Goal: Obtain resource: Obtain resource

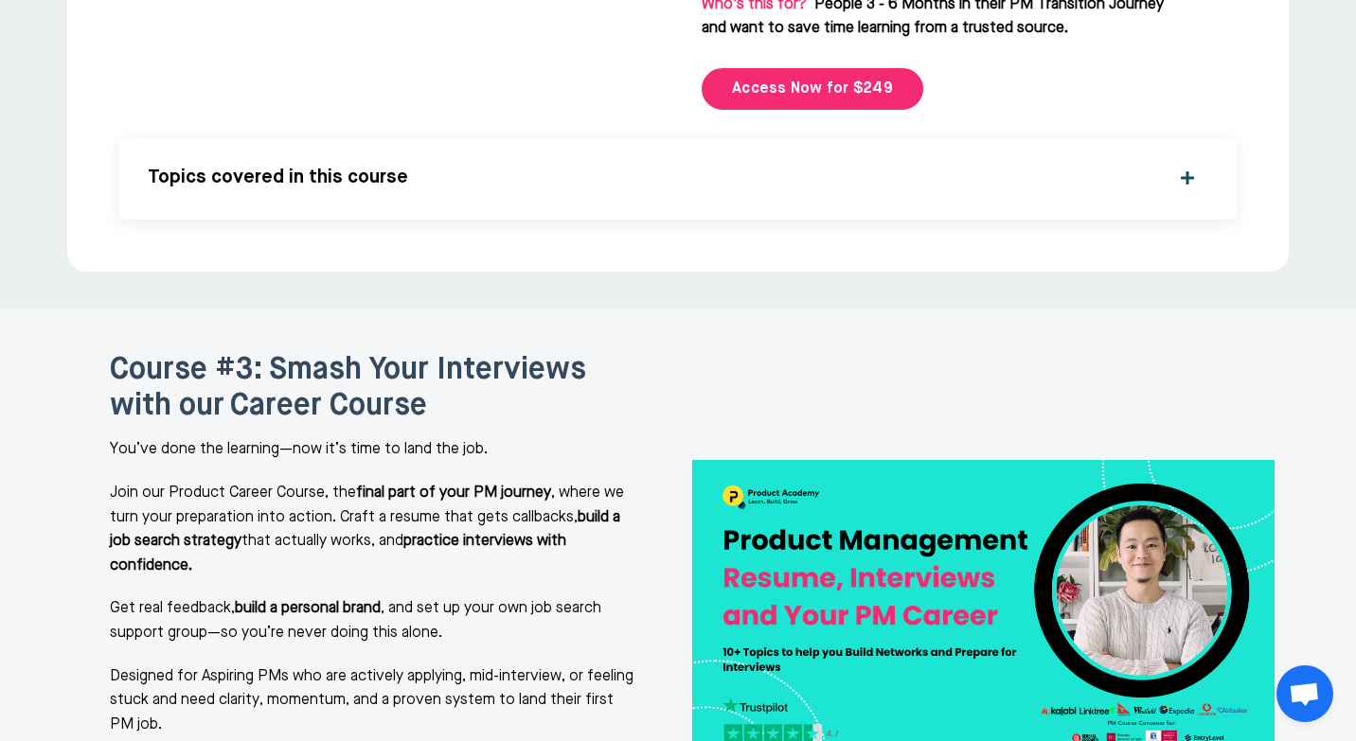
scroll to position [4118, 0]
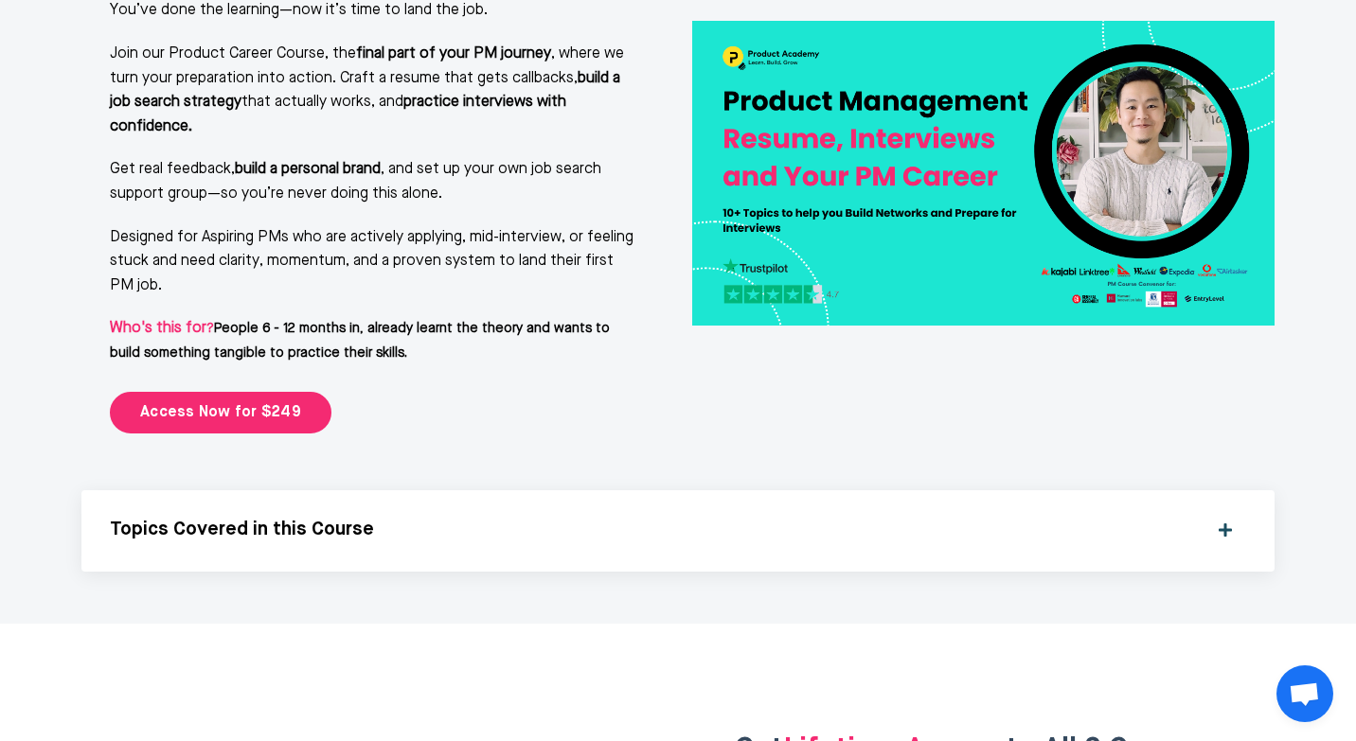
click at [400, 519] on h5 "Topics Covered in this Course" at bounding box center [653, 530] width 1086 height 23
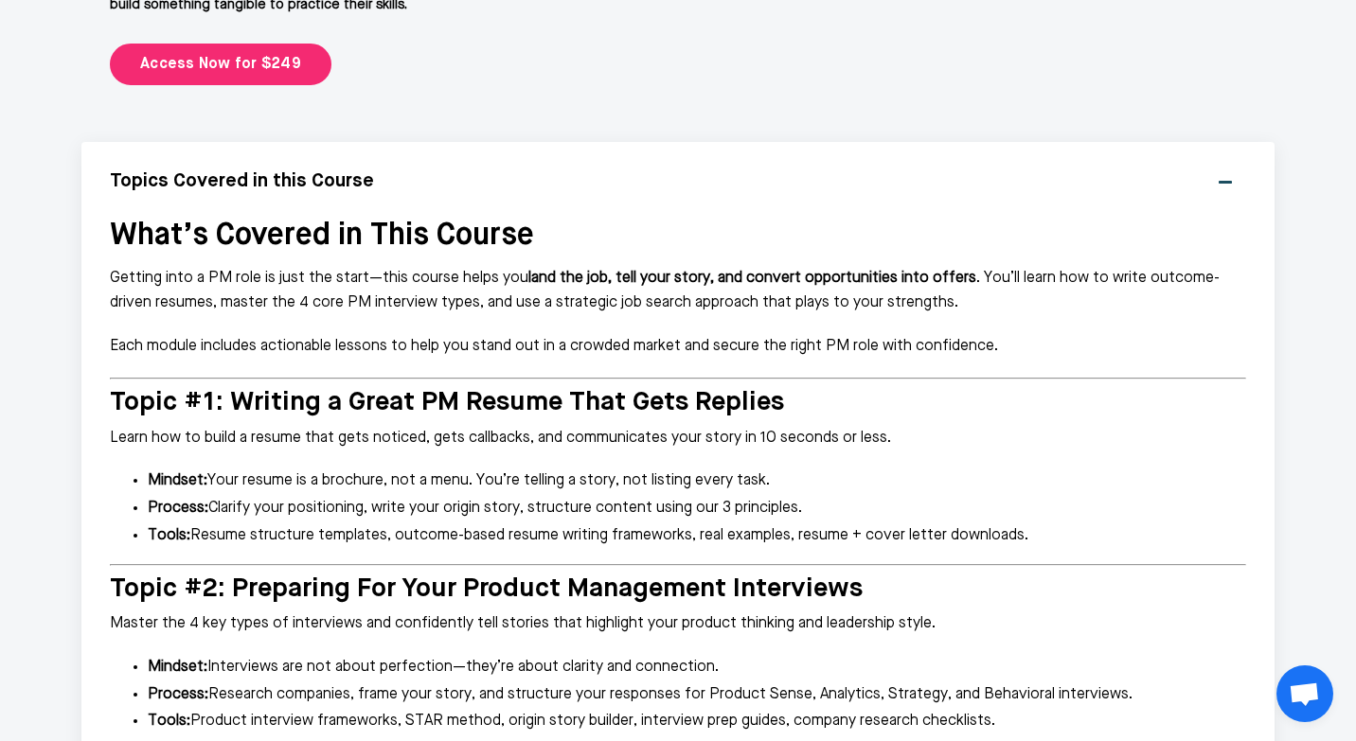
scroll to position [4221, 0]
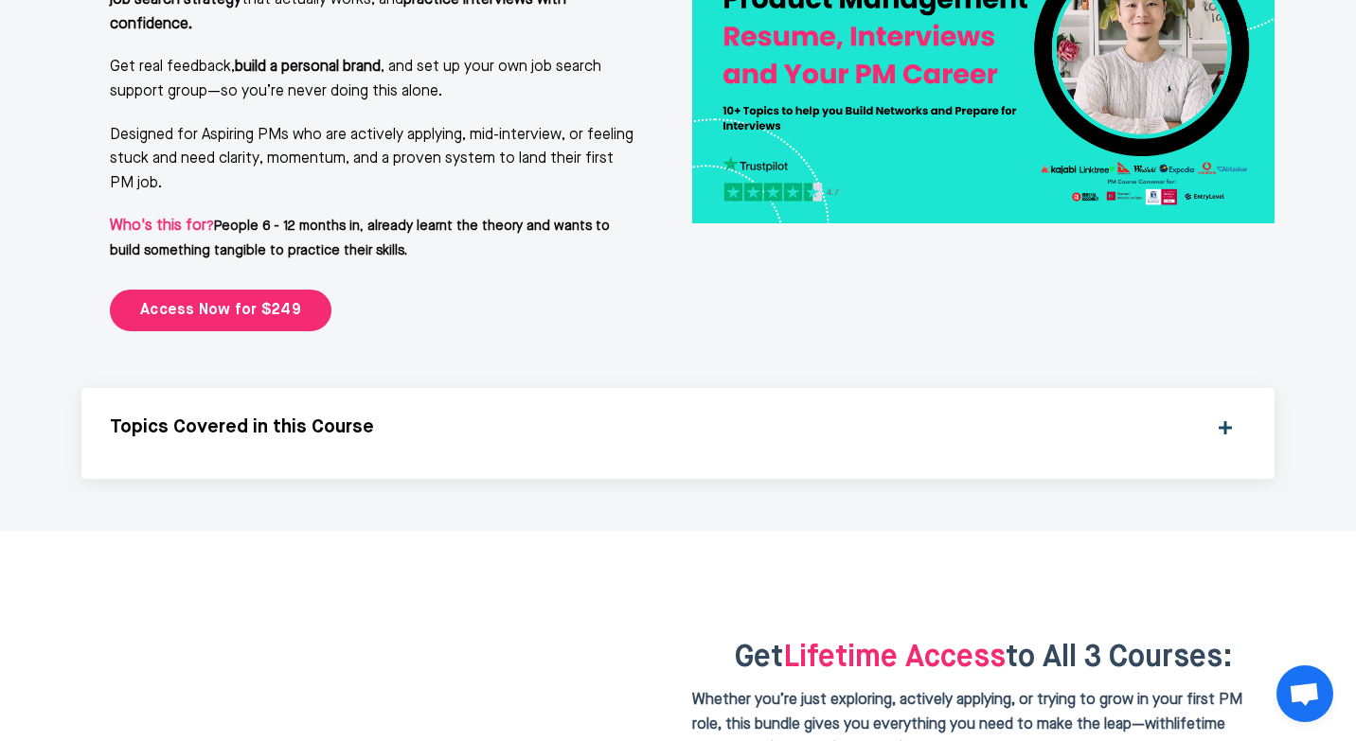
click at [457, 417] on h5 "Topics Covered in this Course" at bounding box center [653, 428] width 1086 height 23
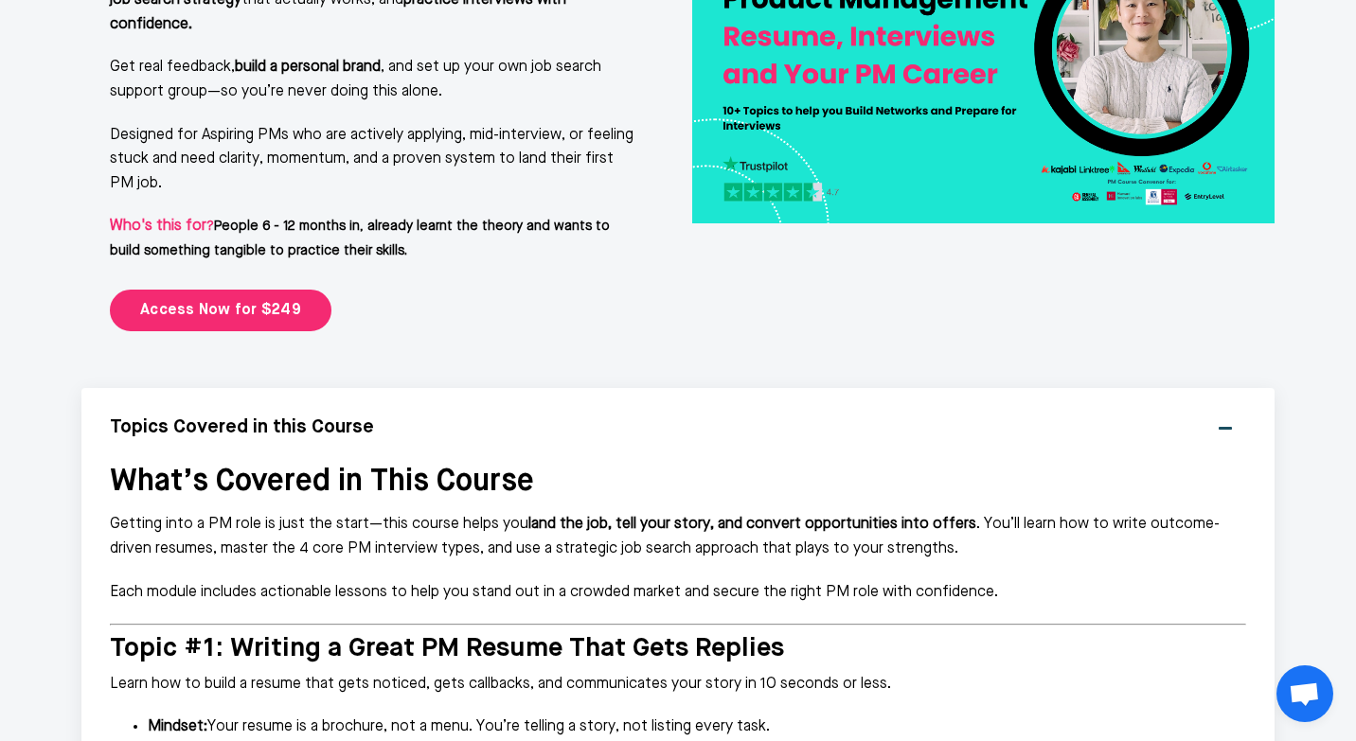
click at [457, 417] on h5 "Topics Covered in this Course" at bounding box center [653, 428] width 1086 height 23
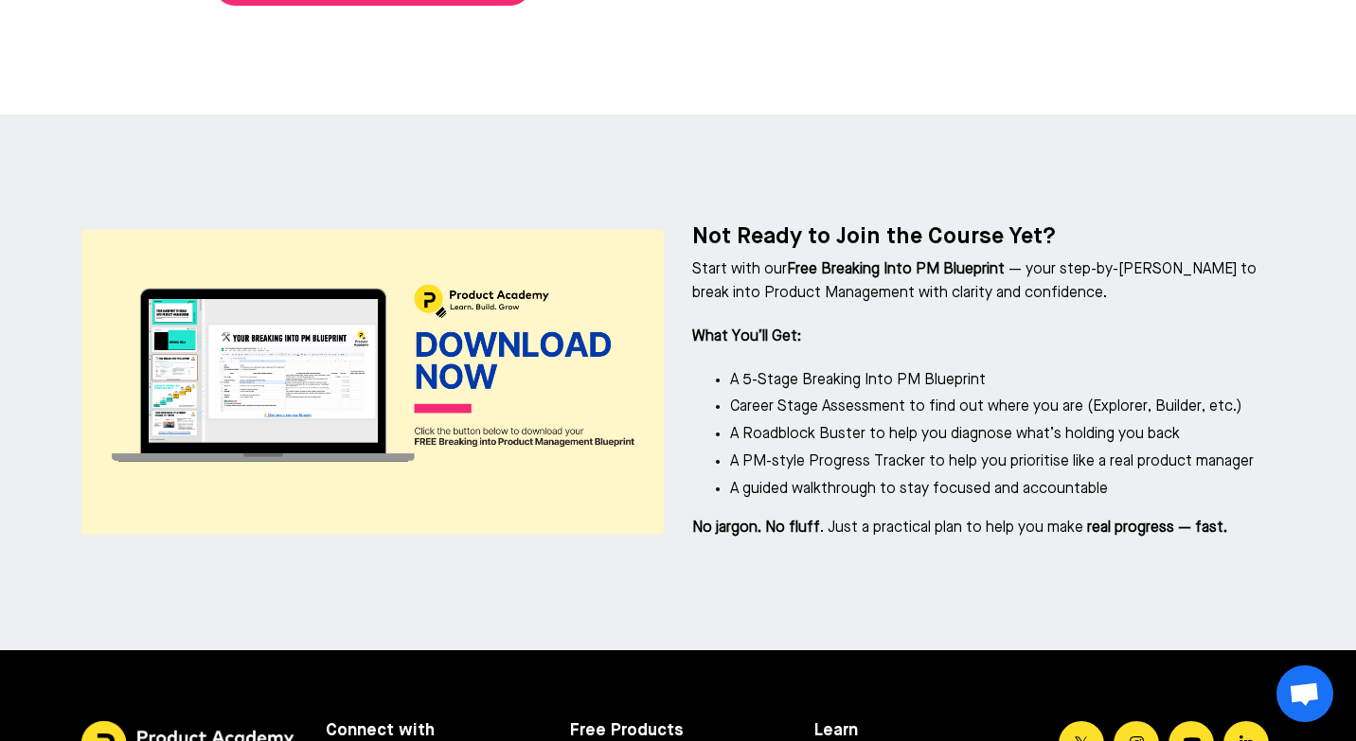
scroll to position [8538, 0]
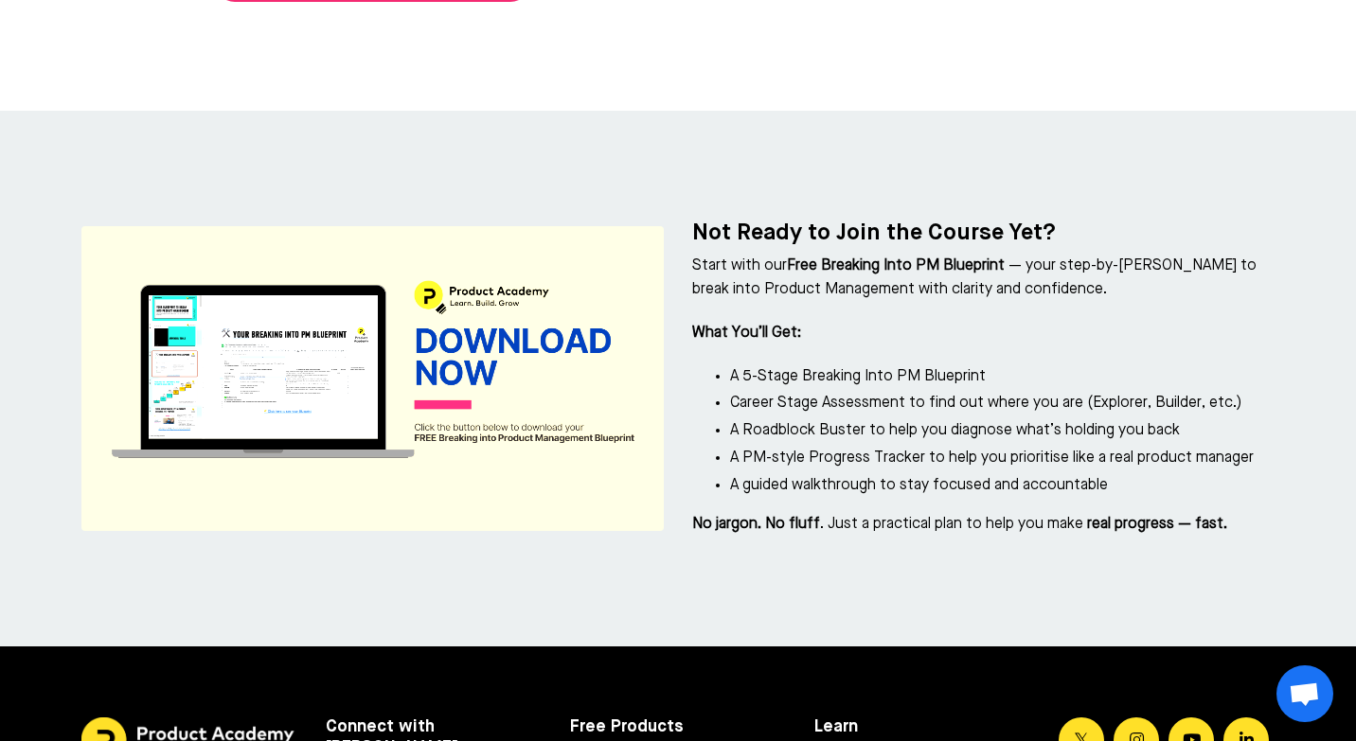
click at [461, 230] on img at bounding box center [372, 378] width 582 height 305
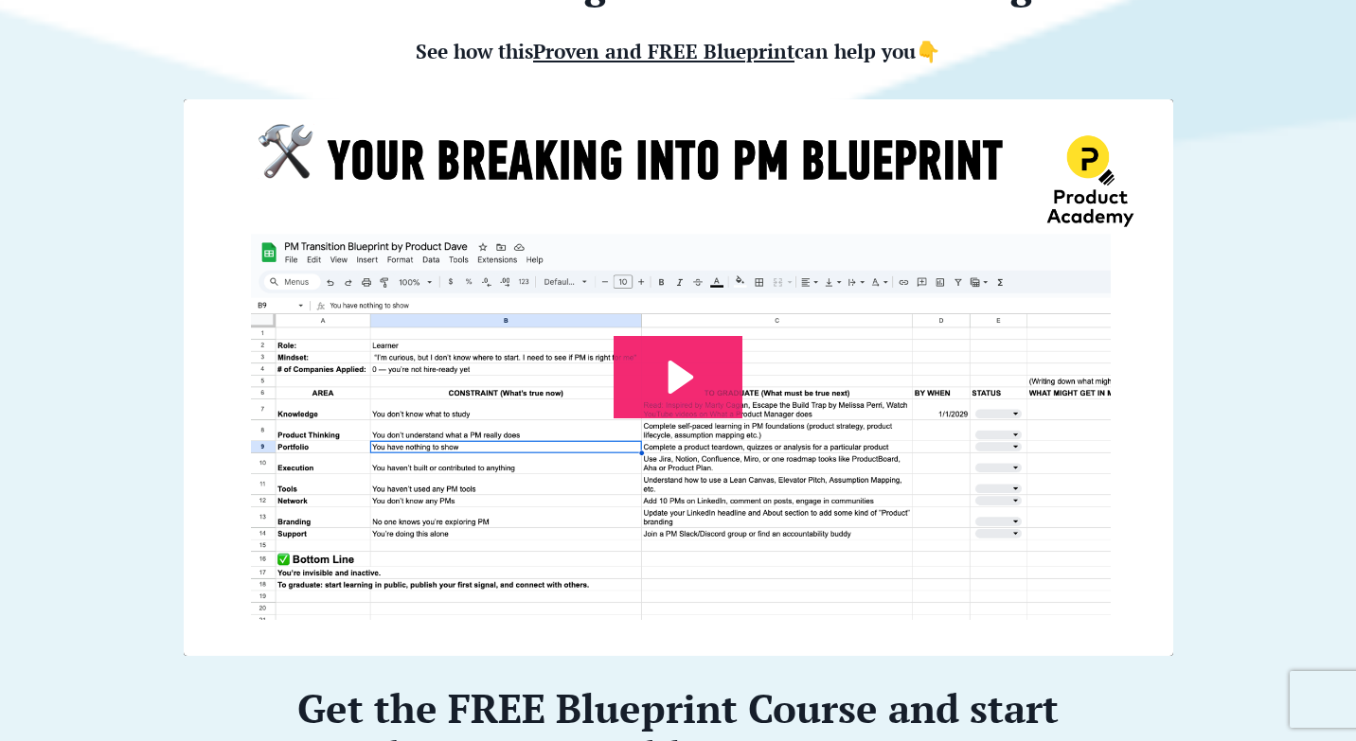
scroll to position [483, 0]
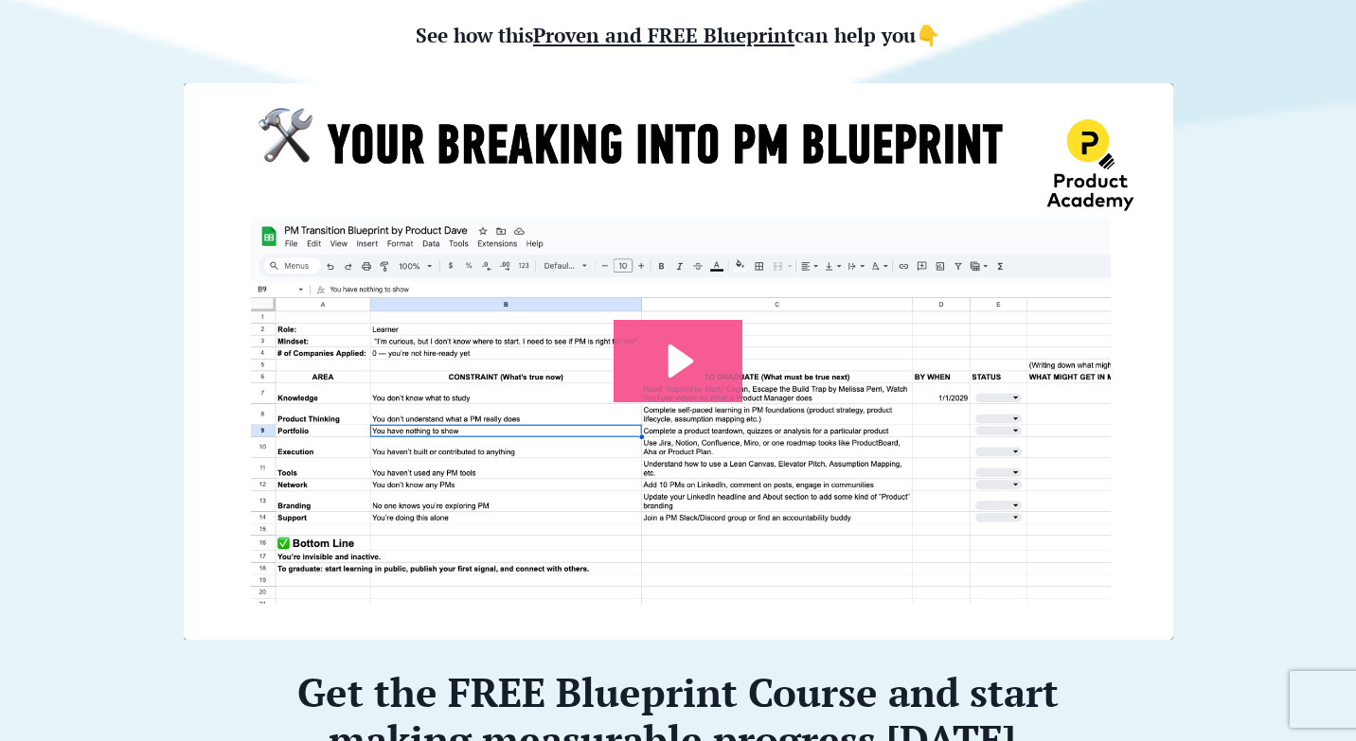
click at [633, 348] on icon "Play Video: file-uploads/sites/127338/video/7e45aa-001e-eb01-81e-76e7130611_Pro…" at bounding box center [678, 361] width 129 height 82
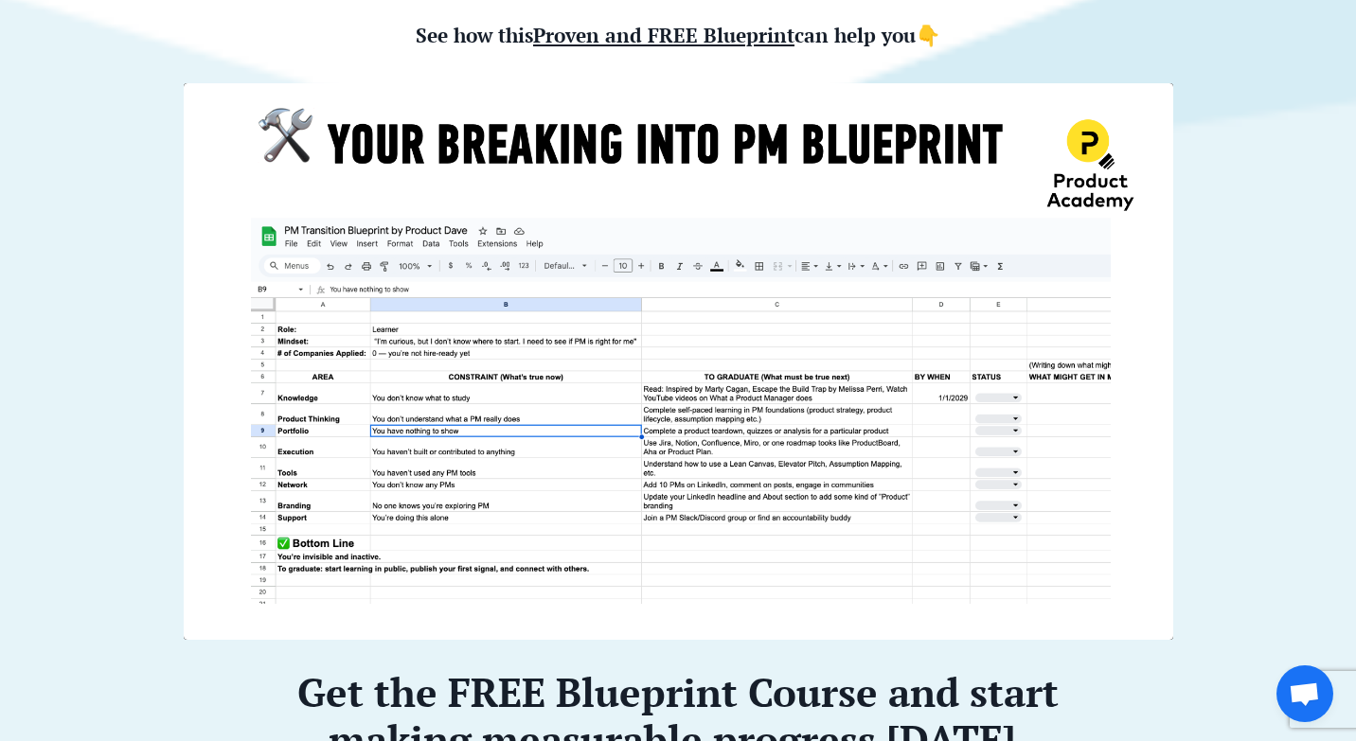
scroll to position [504, 0]
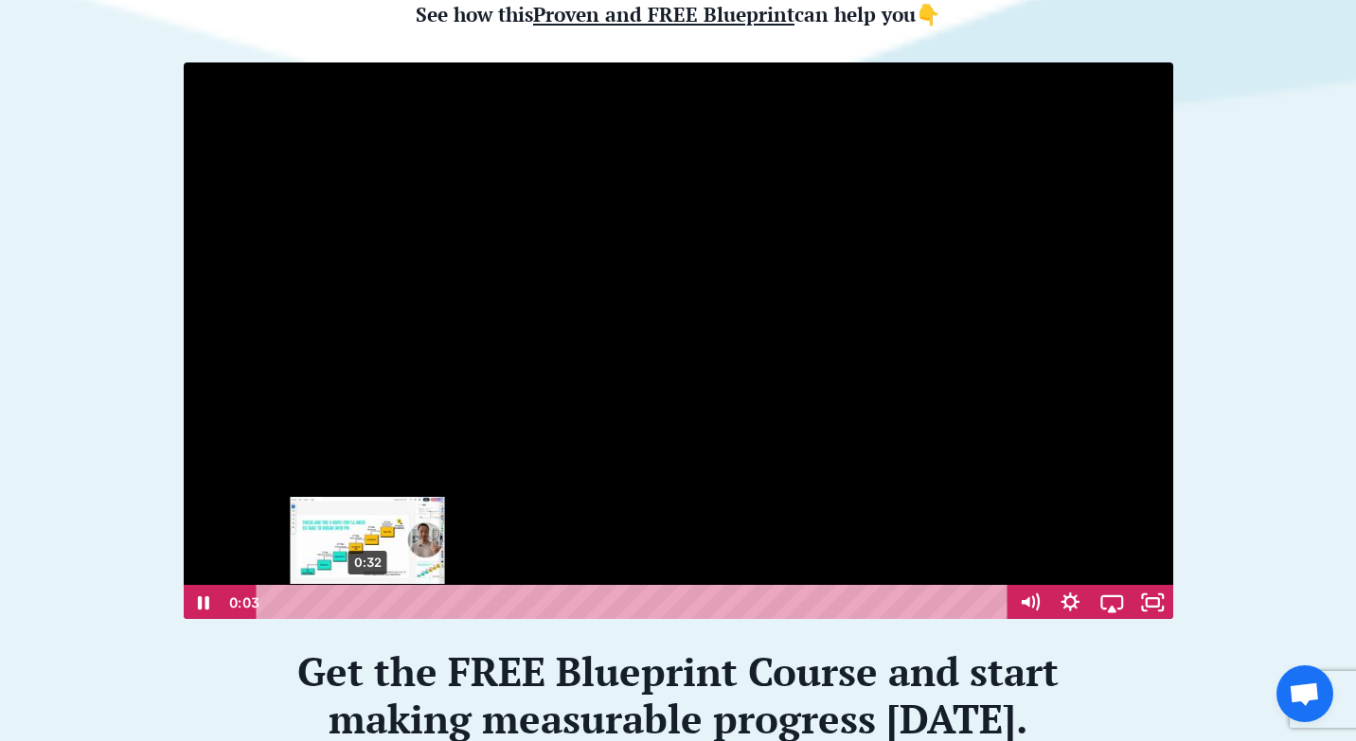
click at [367, 602] on div "0:32" at bounding box center [635, 602] width 726 height 35
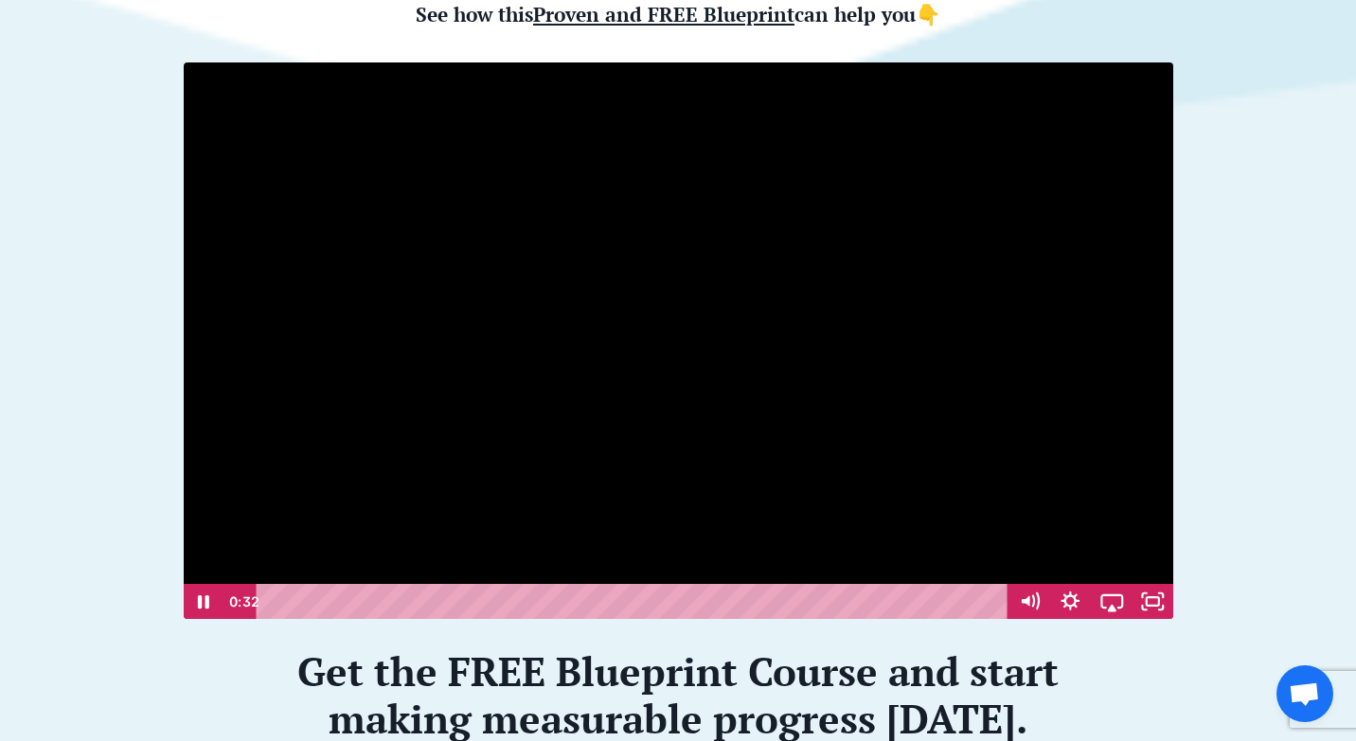
scroll to position [518, 0]
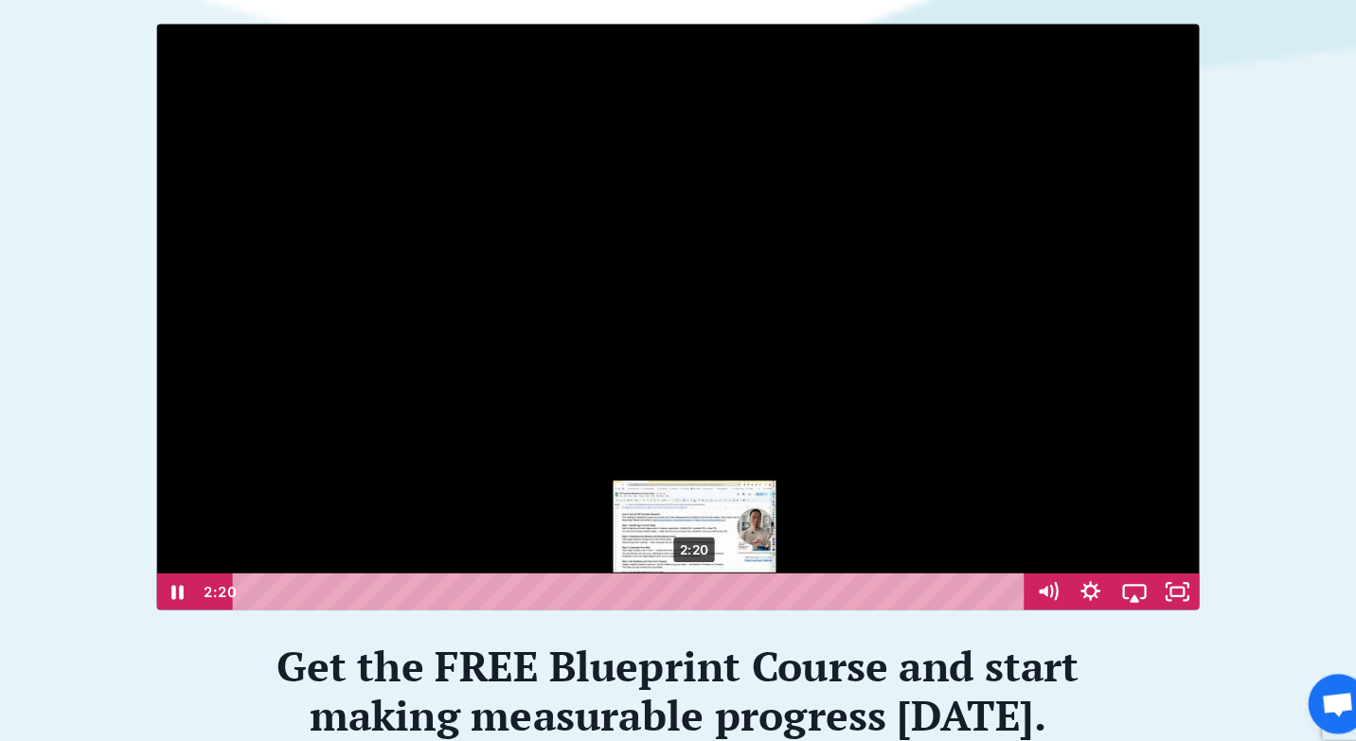
click at [660, 570] on div "2:20" at bounding box center [635, 587] width 726 height 35
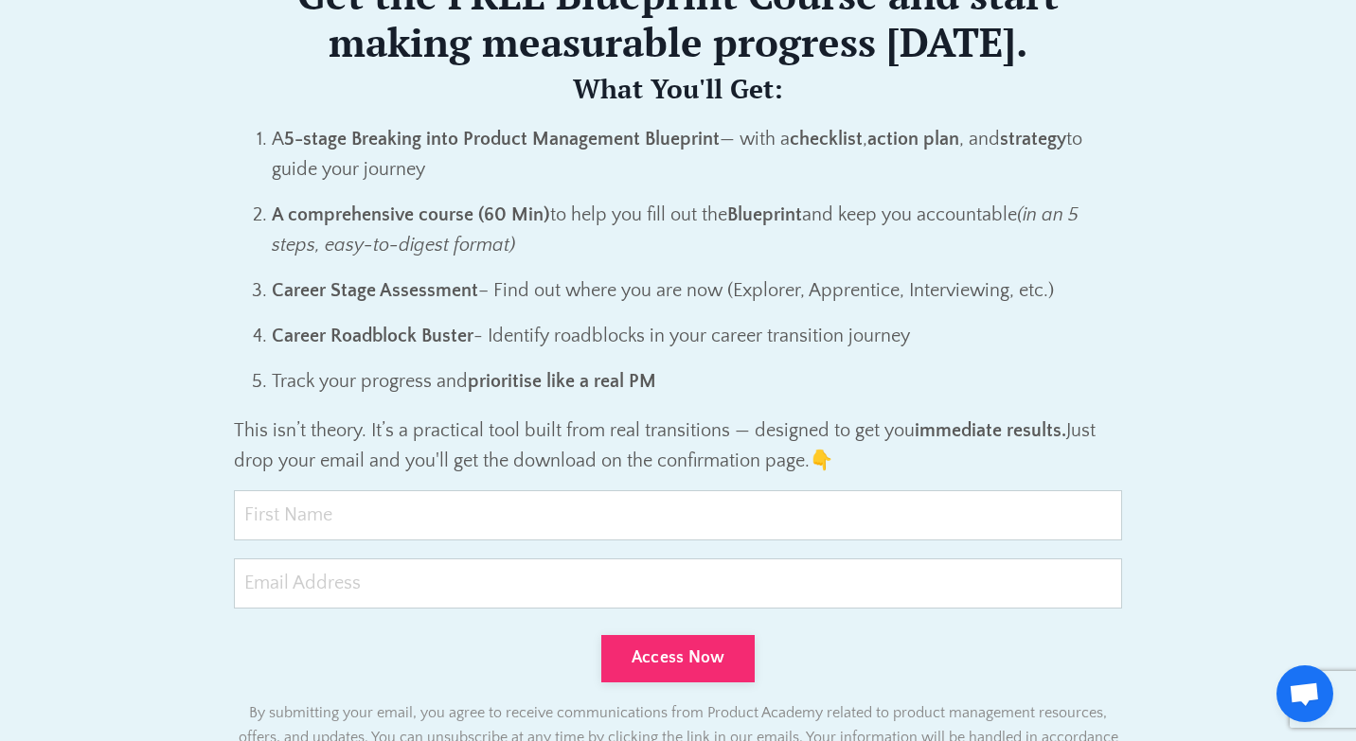
scroll to position [1540, 0]
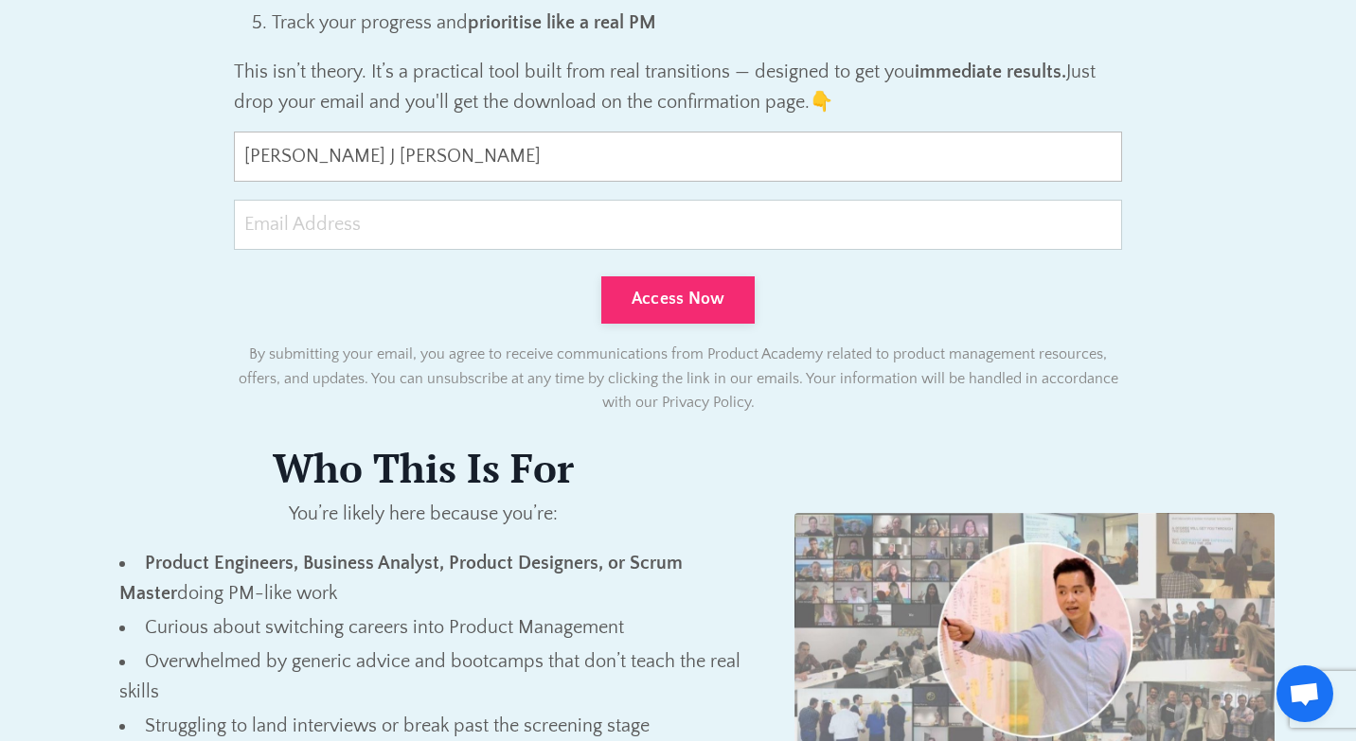
type input "John J James J Jones"
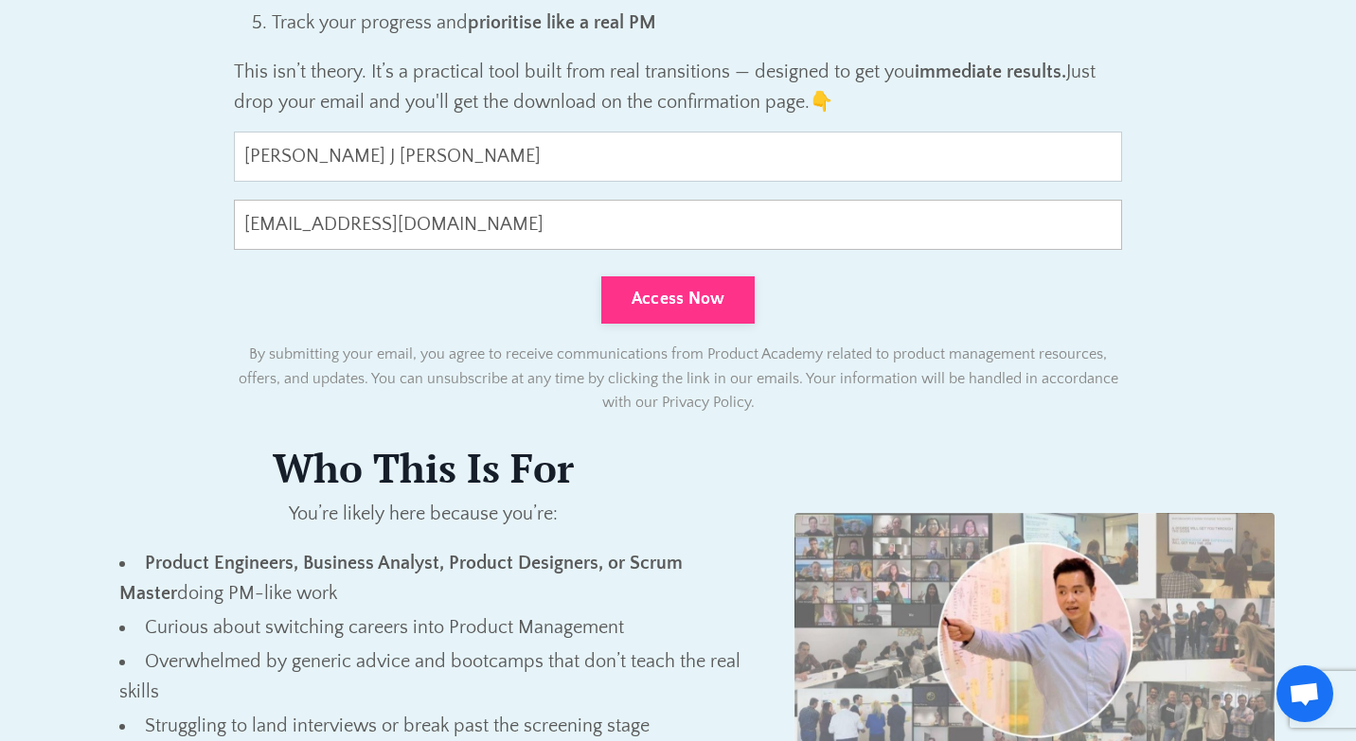
type input "parrots-worsted2e@icloud.com"
click at [694, 281] on button "Access Now" at bounding box center [678, 300] width 154 height 47
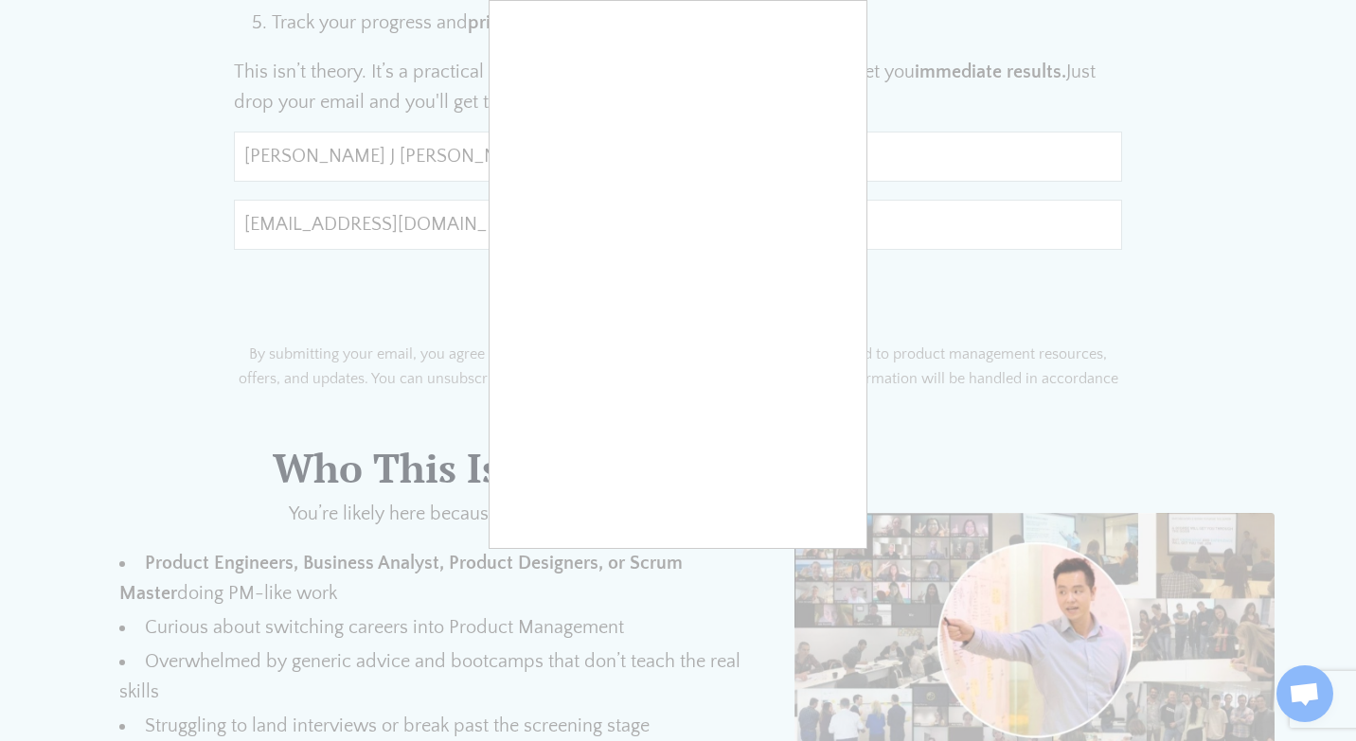
type input "0cAFcWeA4Kuxjhp-J-6jo9IN1Q-2MxumtnyjdqHdxPTDYgW_aEIYuOkLCO6IXM40TXgG-KNAAvVoPkl…"
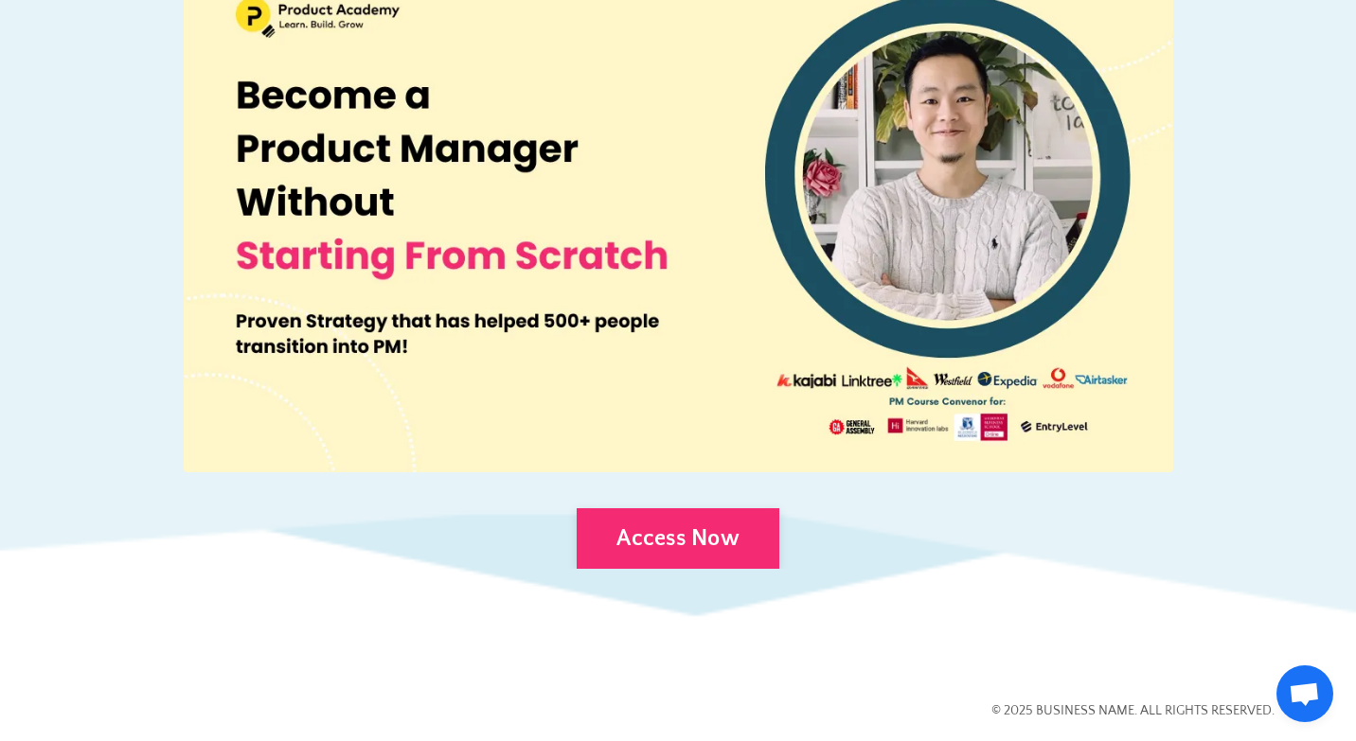
scroll to position [1341, 0]
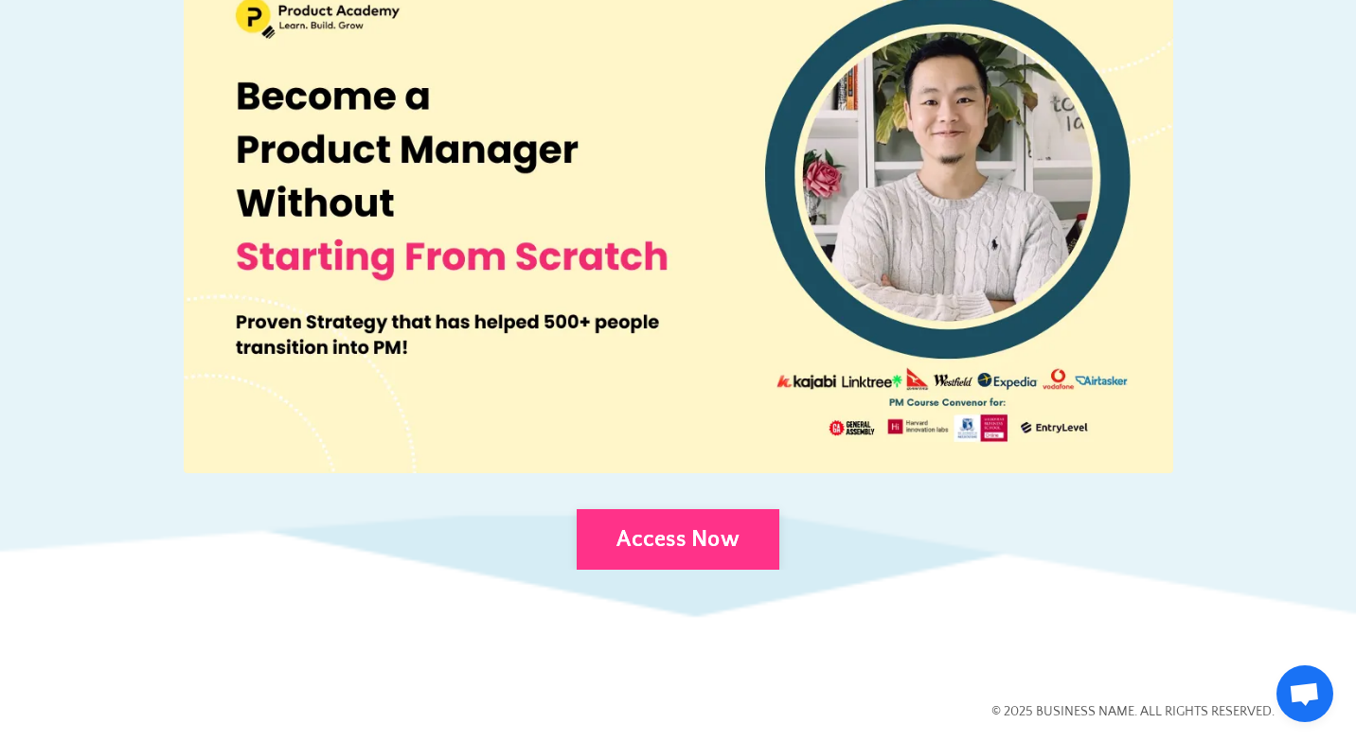
click at [647, 530] on link "Access Now" at bounding box center [678, 539] width 203 height 61
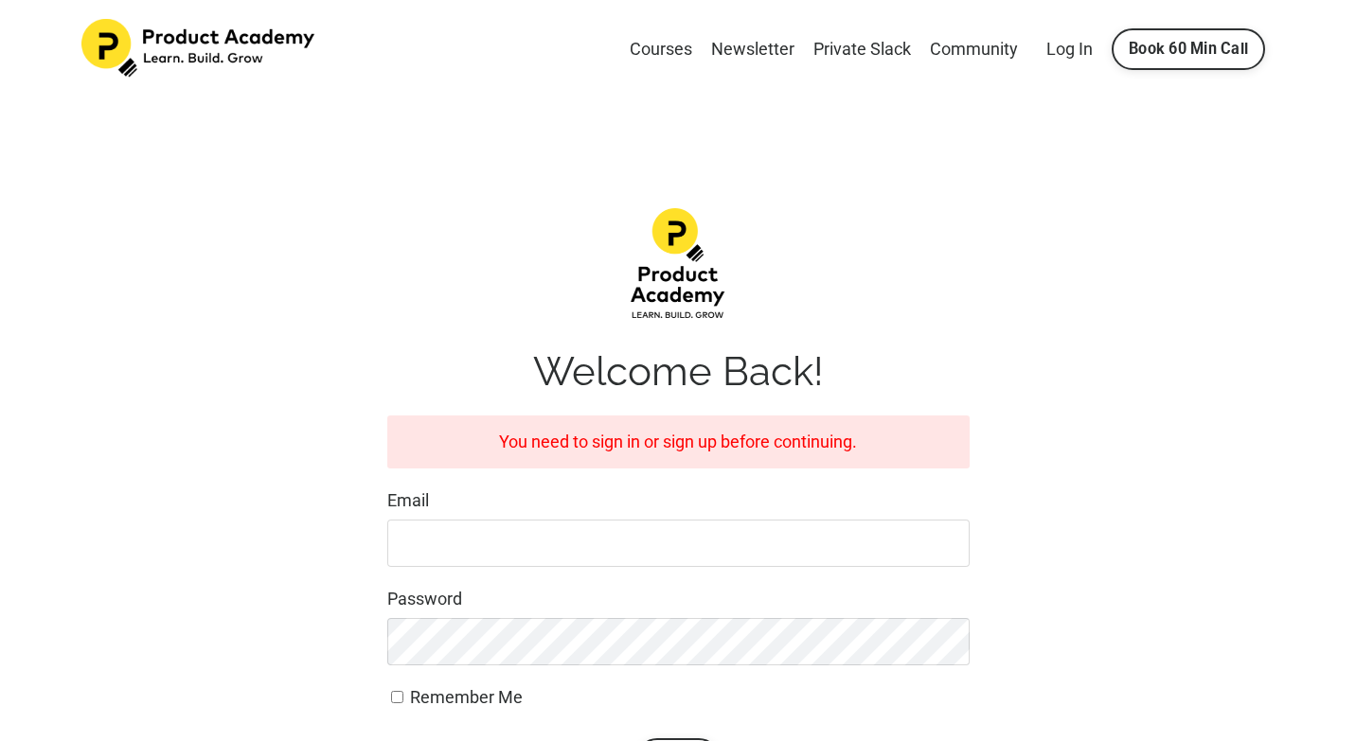
click at [515, 530] on input "Email" at bounding box center [678, 543] width 582 height 47
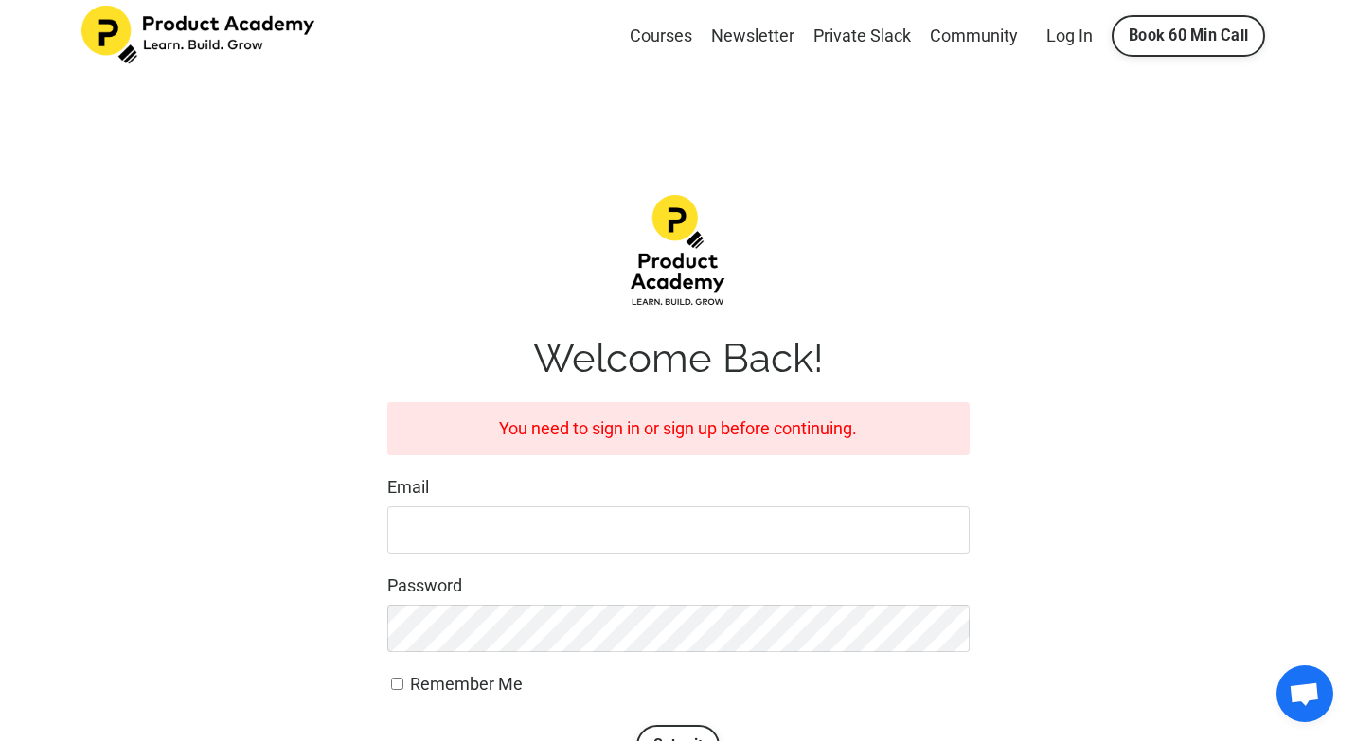
scroll to position [19, 0]
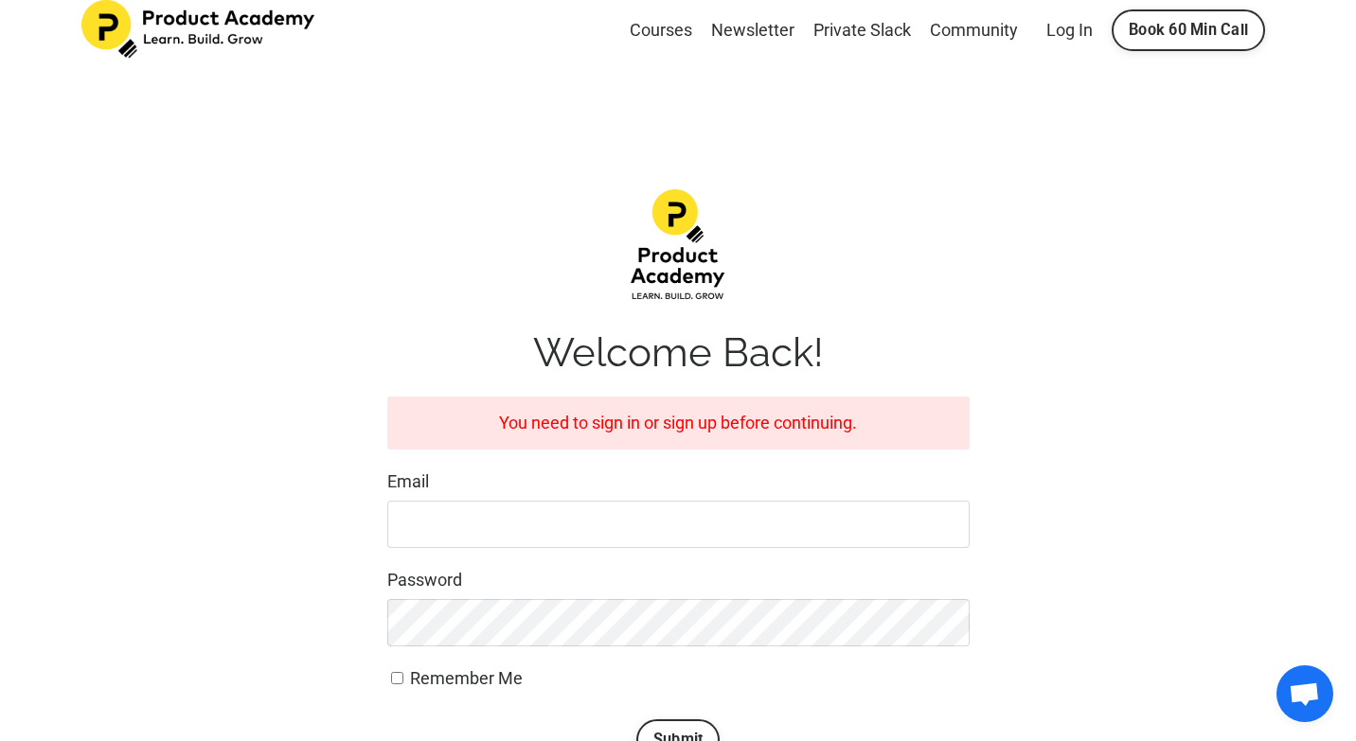
click at [515, 530] on input "Email" at bounding box center [678, 524] width 582 height 47
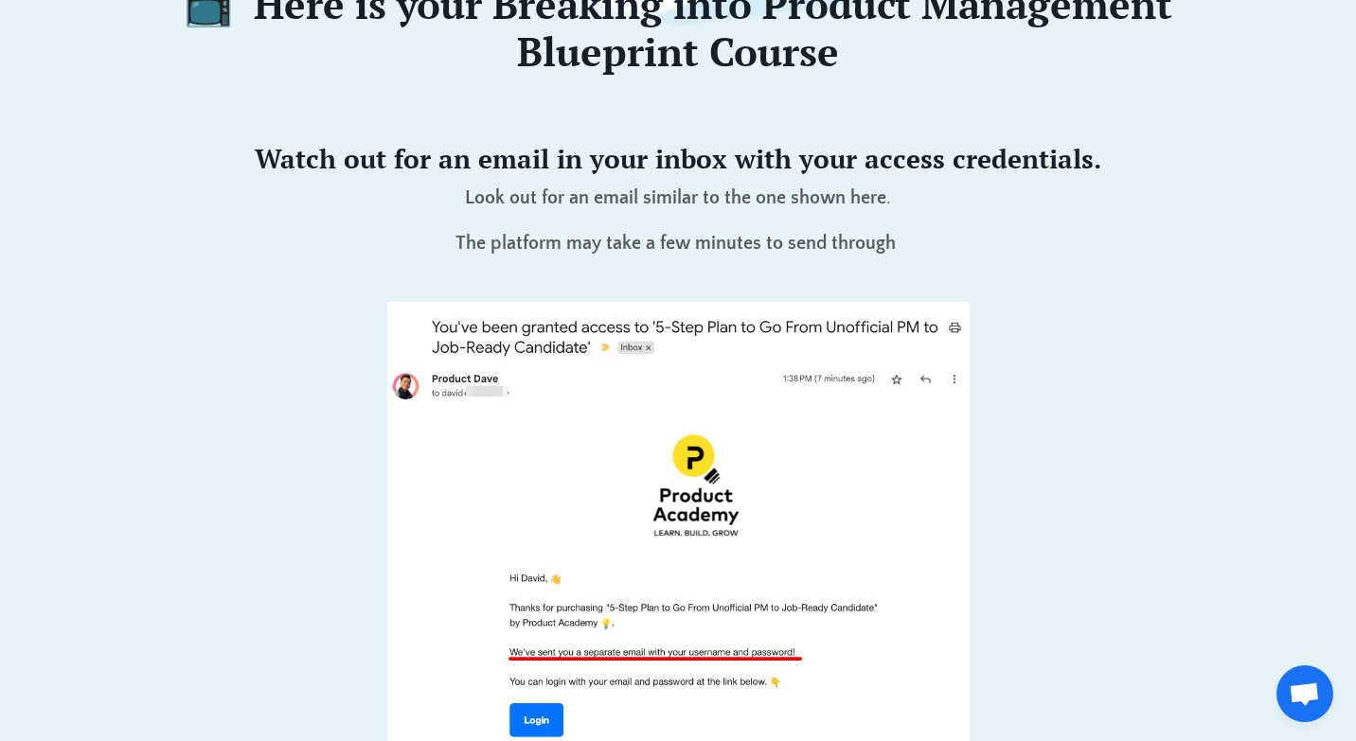
scroll to position [251, 0]
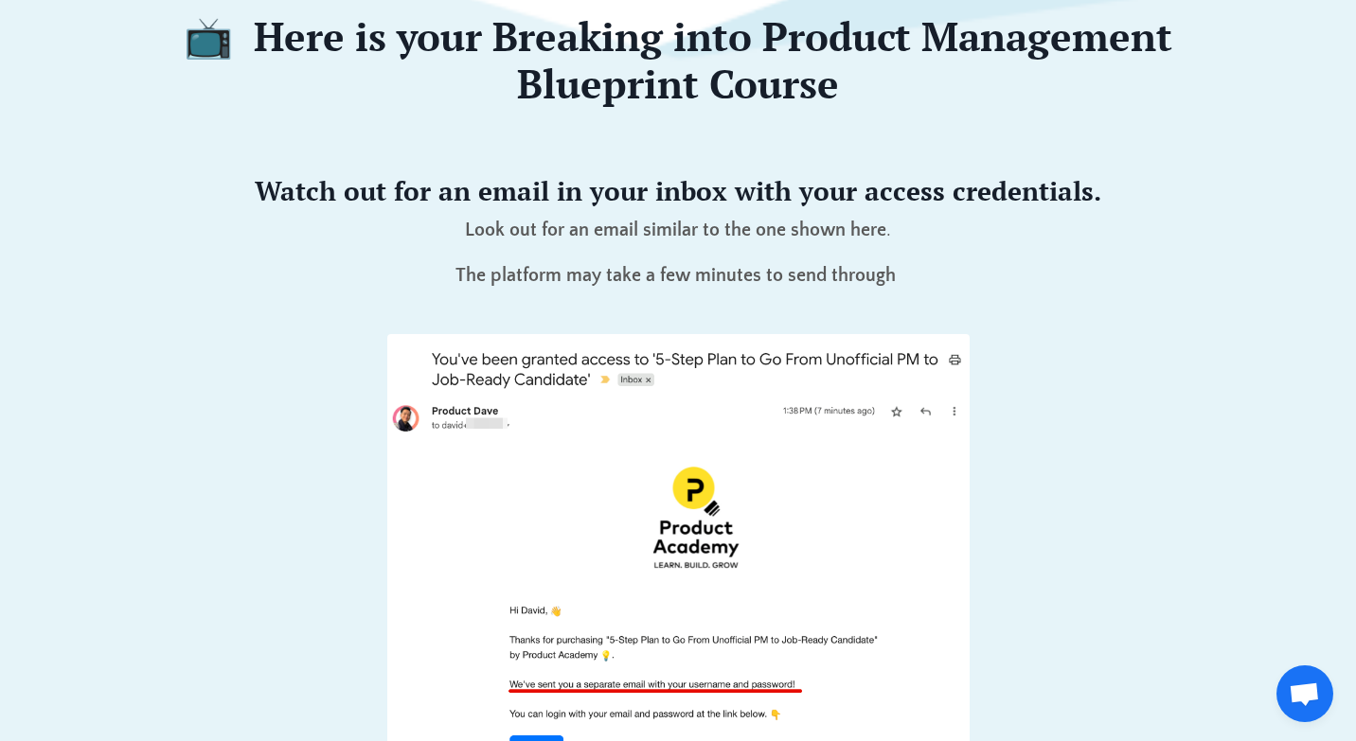
click at [266, 206] on div "Watch out for an email in your inbox with your access credentials. Look out for…" at bounding box center [679, 225] width 1092 height 162
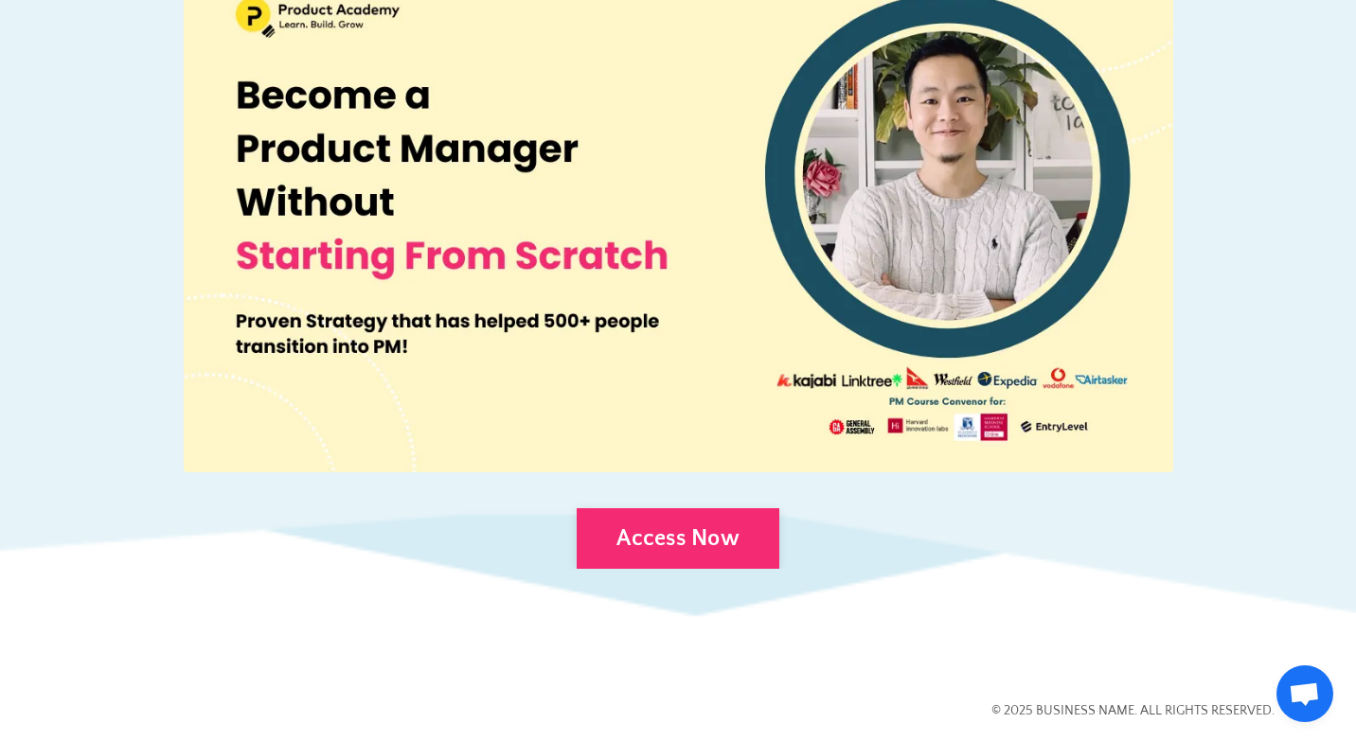
scroll to position [1341, 0]
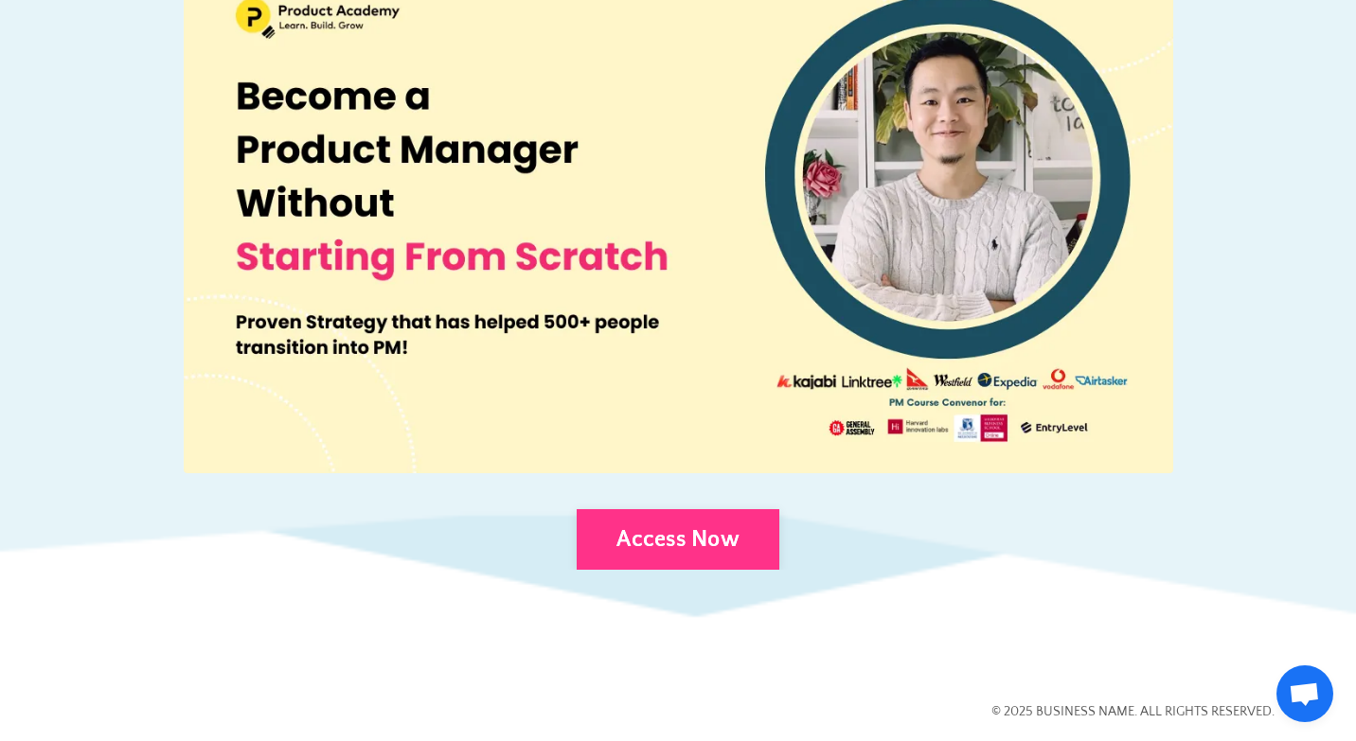
click at [680, 530] on link "Access Now" at bounding box center [678, 539] width 203 height 61
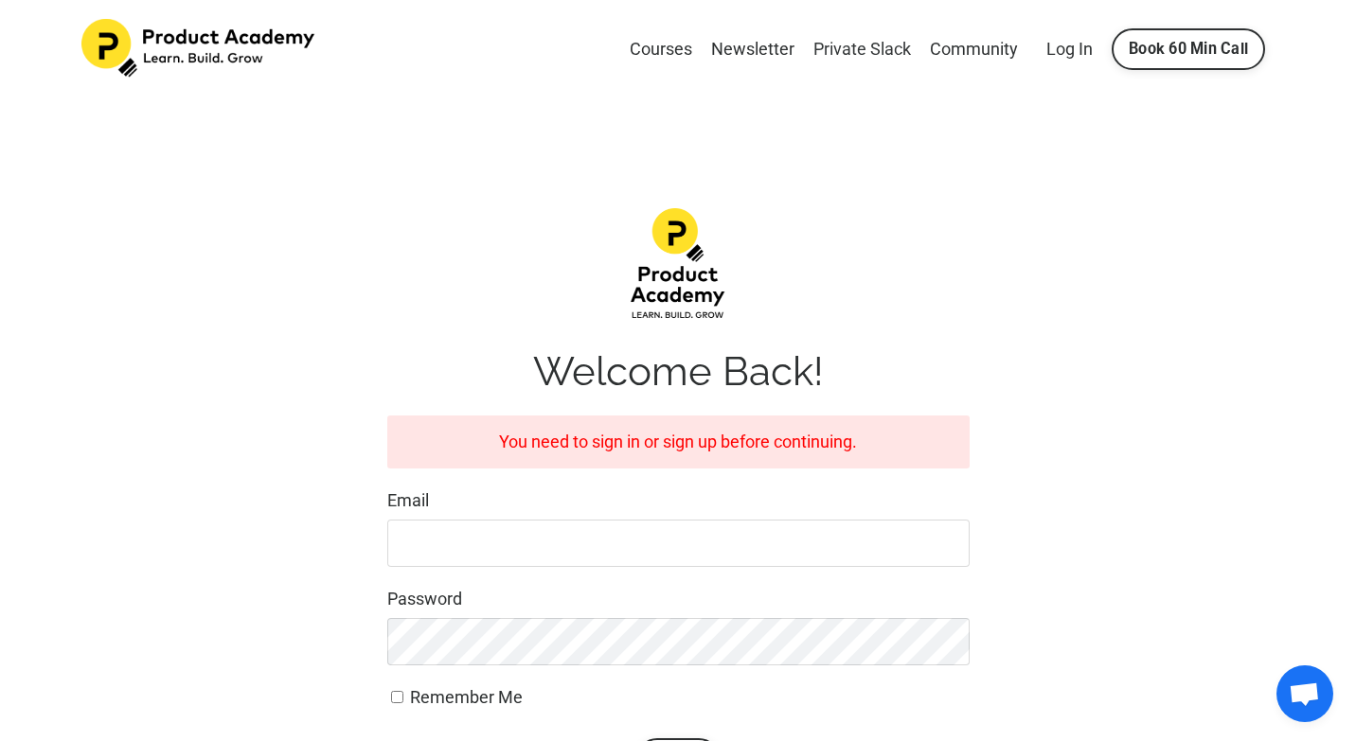
click at [870, 49] on link "Private Slack" at bounding box center [862, 49] width 98 height 27
